Goal: Task Accomplishment & Management: Complete application form

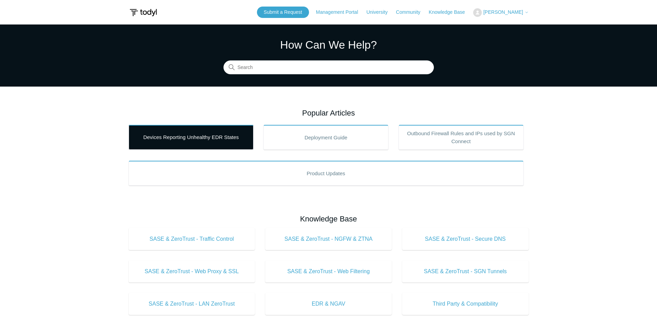
click at [213, 134] on link "Devices Reporting Unhealthy EDR States" at bounding box center [191, 137] width 125 height 25
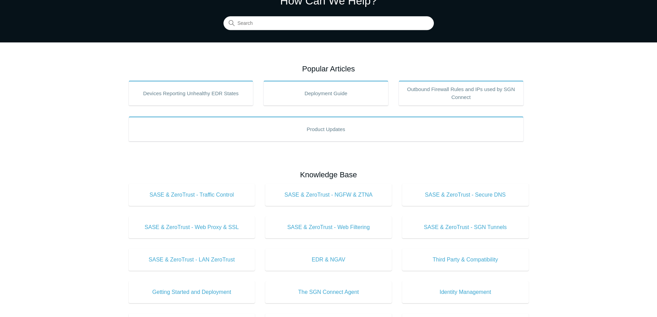
scroll to position [34, 0]
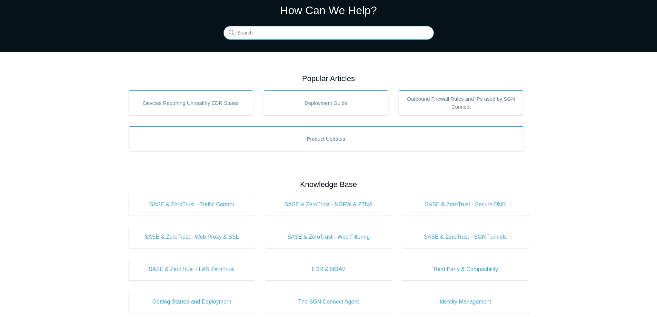
click at [267, 36] on input "Search" at bounding box center [328, 33] width 210 height 14
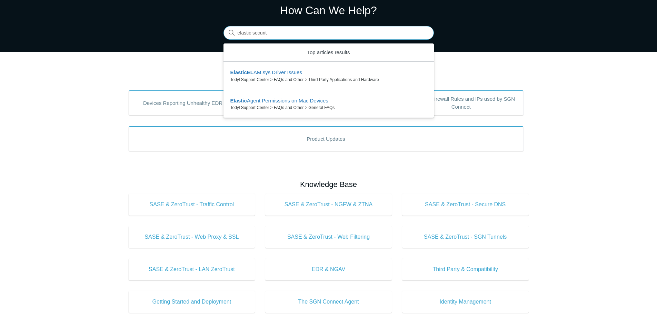
type input "elastic security"
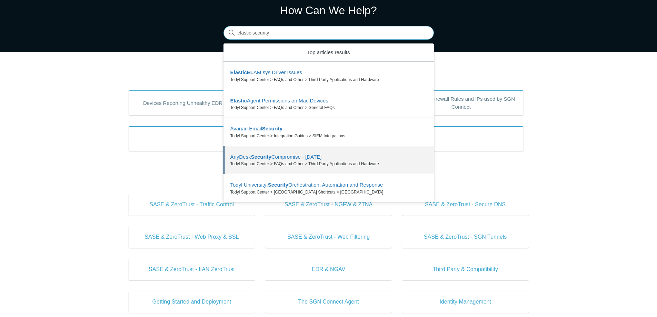
scroll to position [0, 0]
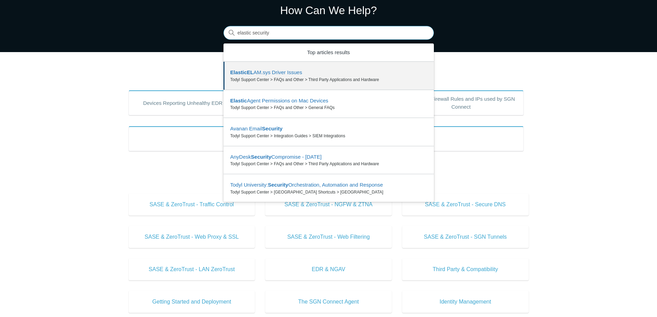
click at [424, 32] on input "elastic security" at bounding box center [328, 33] width 210 height 14
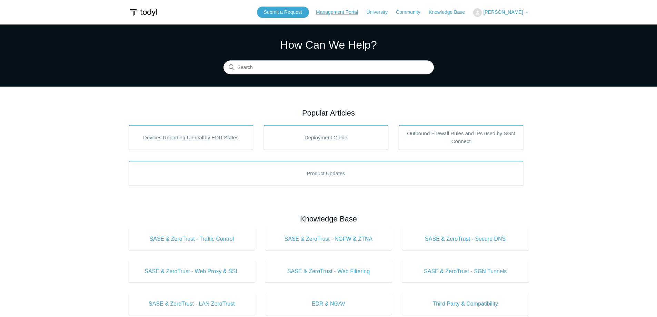
click at [337, 10] on link "Management Portal" at bounding box center [340, 12] width 49 height 7
click at [510, 13] on span "[PERSON_NAME]" at bounding box center [503, 12] width 40 height 6
click at [509, 25] on link "My Support Requests" at bounding box center [506, 27] width 67 height 12
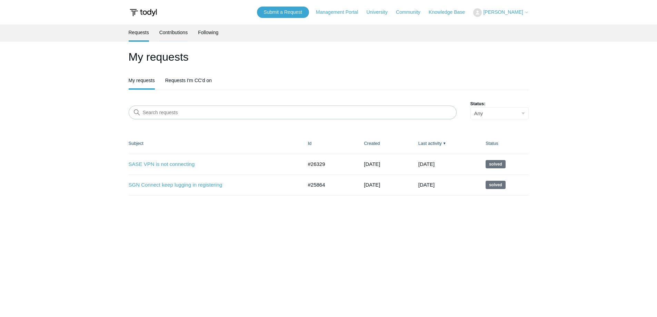
click at [169, 32] on link "Contributions" at bounding box center [173, 31] width 29 height 14
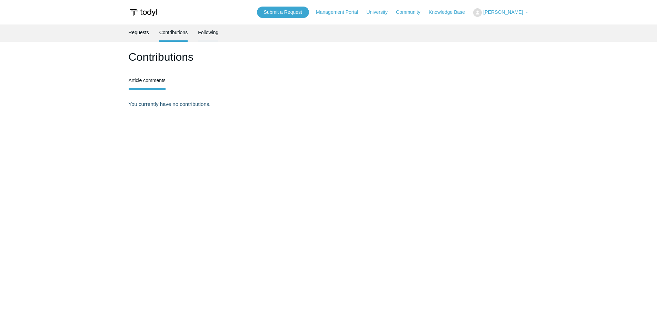
click at [207, 32] on link "Following" at bounding box center [208, 31] width 20 height 14
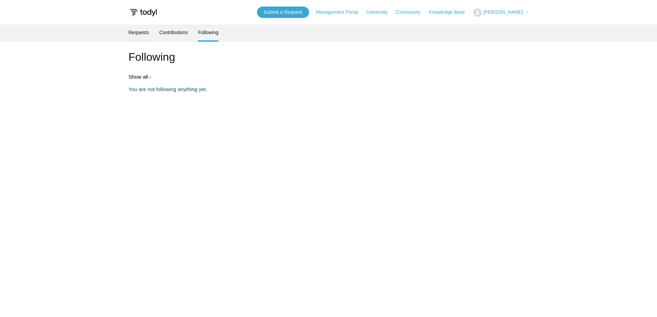
click at [140, 30] on link "Requests" at bounding box center [139, 31] width 20 height 14
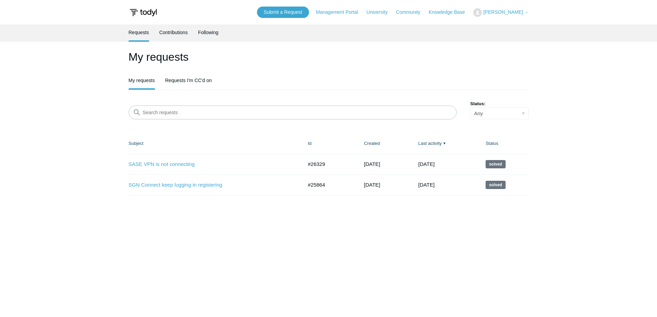
click at [386, 242] on main "Requests Contributions Following My requests My requests Requests I'm CC'd on S…" at bounding box center [328, 166] width 657 height 285
drag, startPoint x: 193, startPoint y: 80, endPoint x: 196, endPoint y: 88, distance: 9.0
click at [193, 80] on link "Requests I'm CC'd on" at bounding box center [188, 79] width 47 height 14
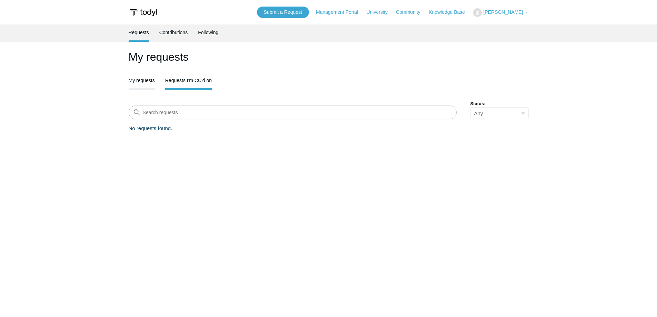
drag, startPoint x: 144, startPoint y: 82, endPoint x: 147, endPoint y: 86, distance: 4.9
click at [143, 82] on link "My requests" at bounding box center [142, 79] width 26 height 14
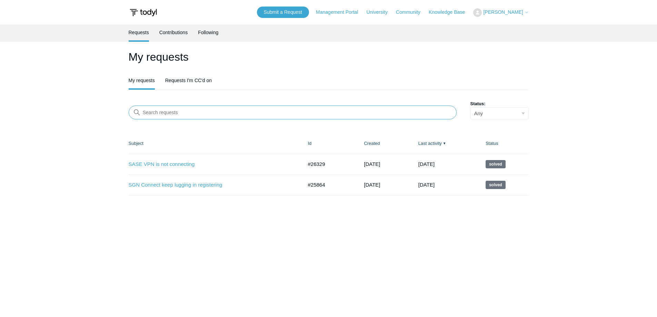
click at [221, 113] on input "Search requests" at bounding box center [293, 112] width 328 height 14
click at [175, 37] on link "Contributions" at bounding box center [173, 31] width 29 height 14
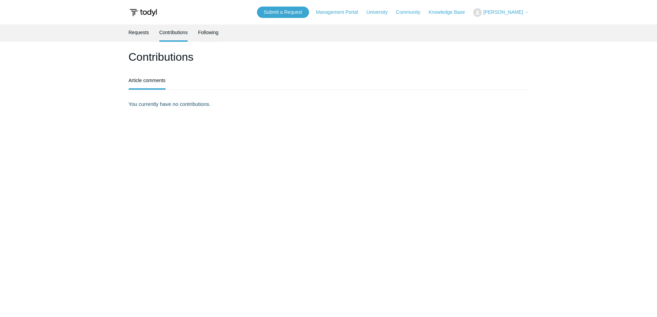
click at [208, 33] on link "Following" at bounding box center [208, 31] width 20 height 14
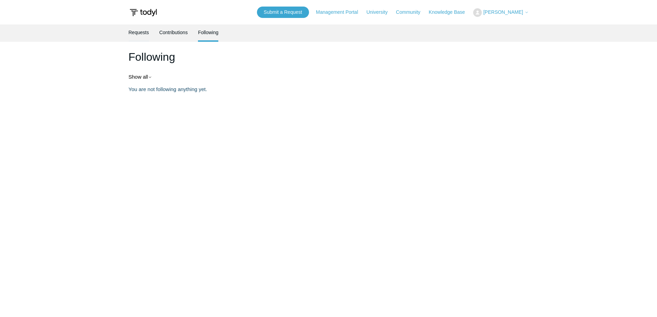
click at [136, 28] on link "Requests" at bounding box center [139, 31] width 20 height 14
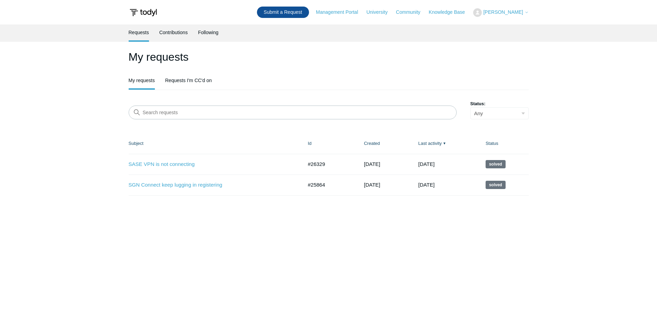
click at [277, 10] on link "Submit a Request" at bounding box center [283, 12] width 52 height 11
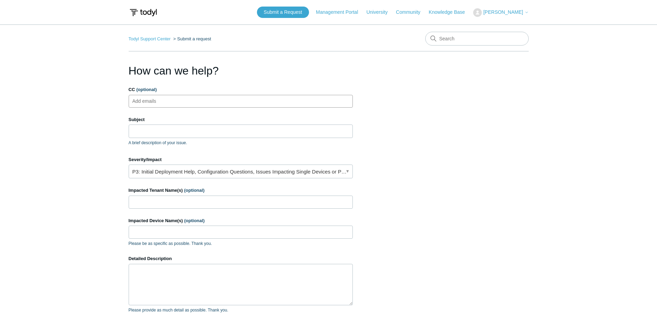
click at [160, 98] on input "CC (optional)" at bounding box center [150, 101] width 41 height 10
click at [153, 131] on input "Subject" at bounding box center [241, 130] width 224 height 13
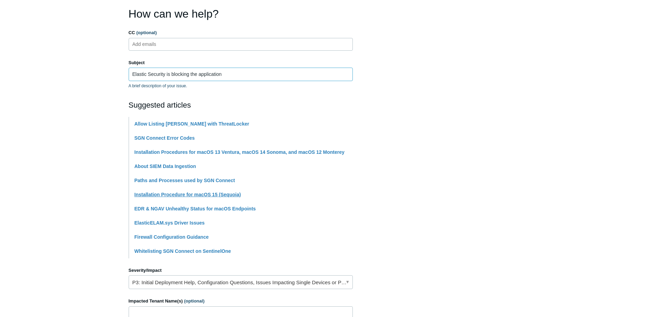
scroll to position [69, 0]
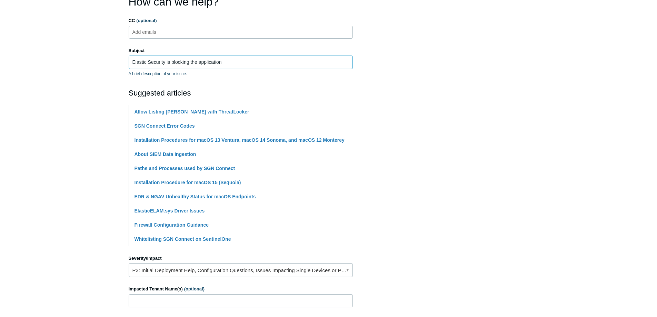
type input "Elastic Security is blocking the application"
click at [74, 223] on main "Todyl Support Center Submit a request How can we help? CC (optional) Add emails…" at bounding box center [328, 217] width 657 height 523
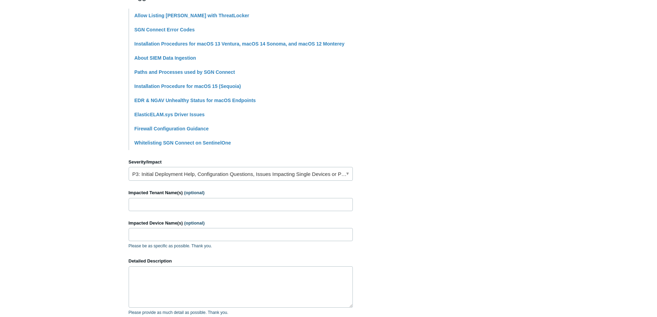
scroll to position [172, 0]
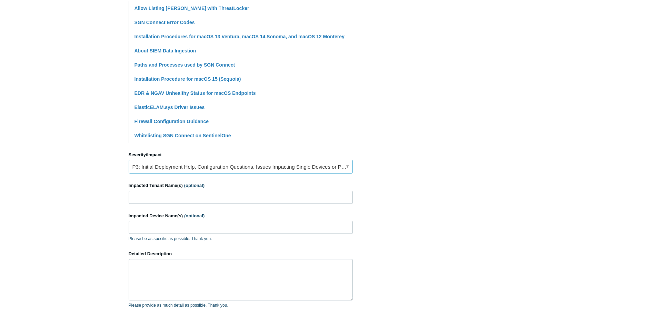
click at [202, 169] on link "P3: Initial Deployment Help, Configuration Questions, Issues Impacting Single D…" at bounding box center [241, 167] width 224 height 14
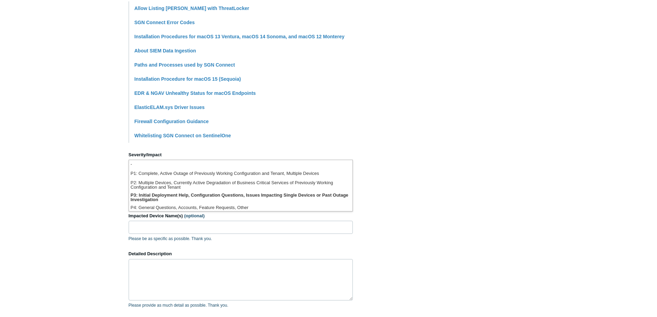
click at [374, 169] on section "How can we help? CC (optional) Add emails Subject Elastic Security is blocking …" at bounding box center [329, 132] width 400 height 485
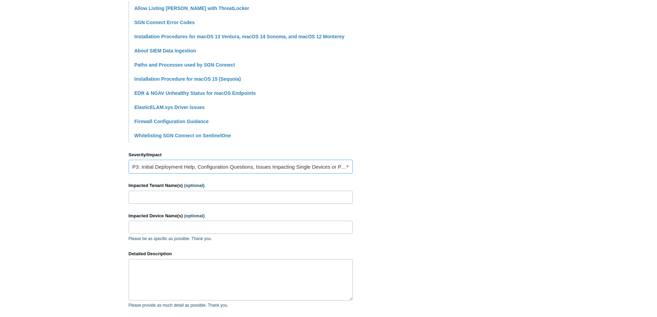
click at [314, 165] on link "P3: Initial Deployment Help, Configuration Questions, Issues Impacting Single D…" at bounding box center [241, 167] width 224 height 14
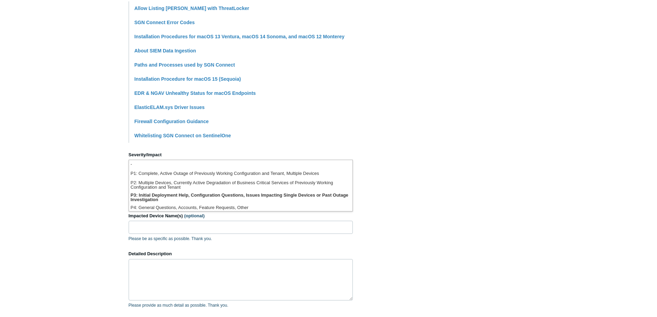
click at [401, 190] on section "How can we help? CC (optional) Add emails Subject Elastic Security is blocking …" at bounding box center [329, 132] width 400 height 485
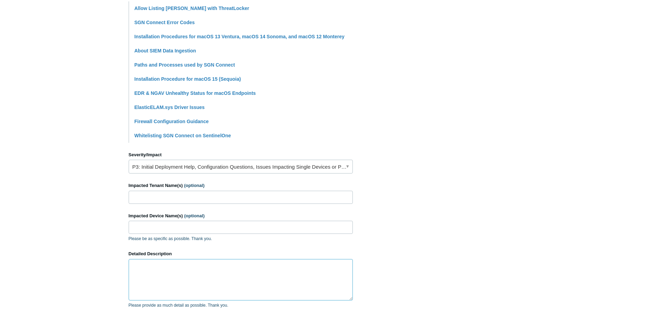
click at [174, 287] on textarea "Detailed Description" at bounding box center [241, 279] width 224 height 41
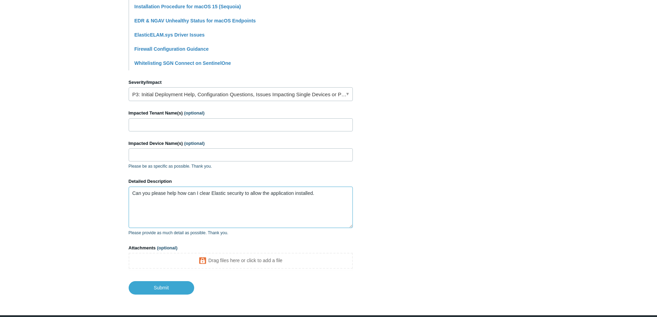
scroll to position [270, 0]
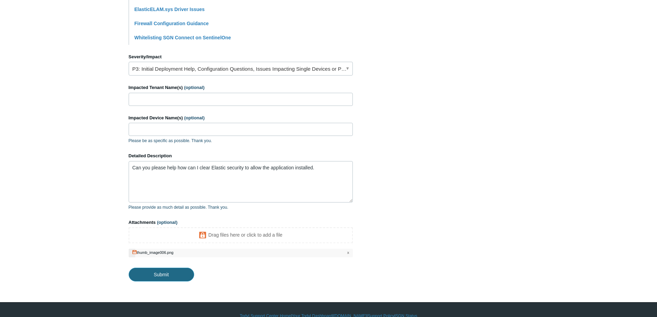
click at [162, 275] on input "Submit" at bounding box center [162, 275] width 66 height 14
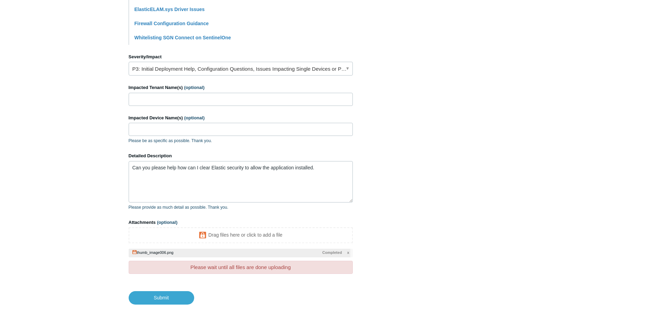
click at [227, 286] on footer "Submit" at bounding box center [241, 292] width 224 height 23
click at [171, 298] on input "Submit" at bounding box center [162, 298] width 66 height 14
type textarea "Can you please help how can I clear Elastic security to allow the application i…"
